Goal: Information Seeking & Learning: Learn about a topic

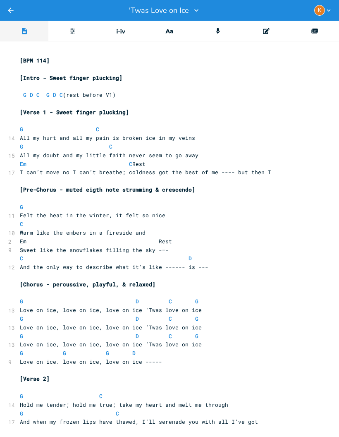
scroll to position [298, 0]
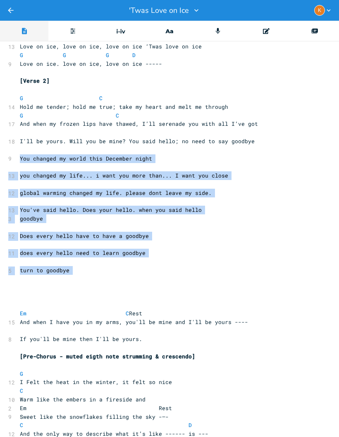
copy div "You changed my world this December night ​ 13 you changed my life... i want you…"
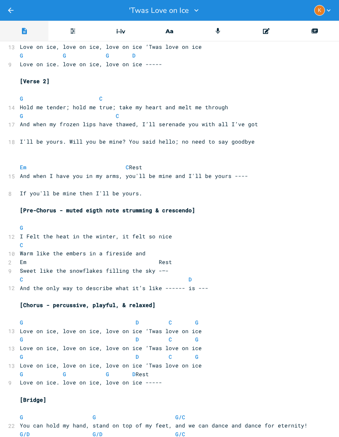
scroll to position [297, 0]
click at [14, 122] on div "xxxxxxxxxx [BPM 114] ​ [Intro - Sweet finger plucking] ​ G D C G D C (rest befo…" at bounding box center [171, 363] width 343 height 1239
click at [8, 172] on div "15" at bounding box center [8, 176] width 0 height 9
click at [15, 123] on div "xxxxxxxxxx [BPM 114] ​ [Intro - Sweet finger plucking] ​ G D C G D C (rest befo…" at bounding box center [171, 363] width 343 height 1239
copy span "Em C Rest"
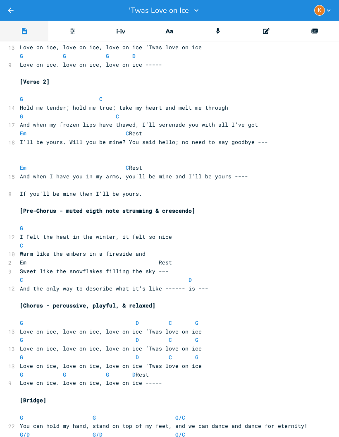
click at [17, 115] on div "xxxxxxxxxx [BPM 114] ​ [Intro - Sweet finger plucking] ​ G D C G D C (rest befo…" at bounding box center [171, 363] width 343 height 1239
click at [19, 155] on pre "​" at bounding box center [167, 159] width 299 height 9
click at [19, 163] on pre "Em C Rest" at bounding box center [167, 167] width 299 height 9
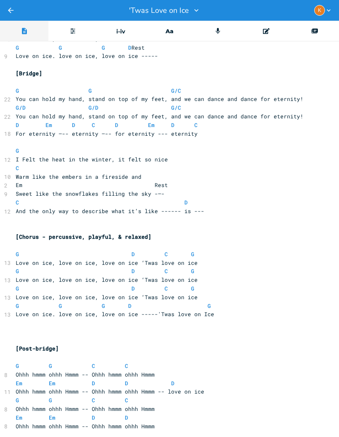
scroll to position [579, 4]
